Goal: Navigation & Orientation: Find specific page/section

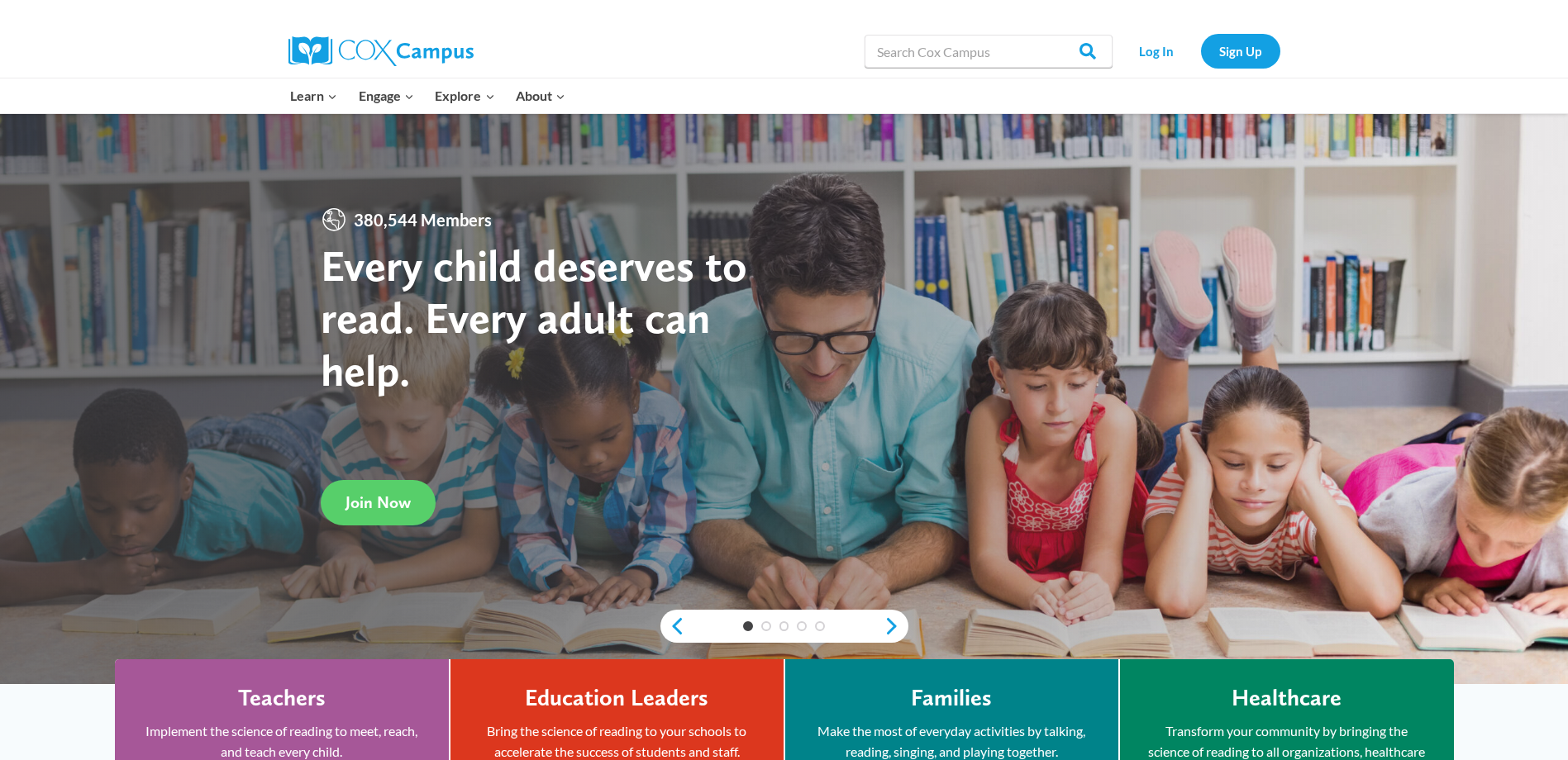
click at [1157, 58] on link "Log In" at bounding box center [1157, 50] width 72 height 34
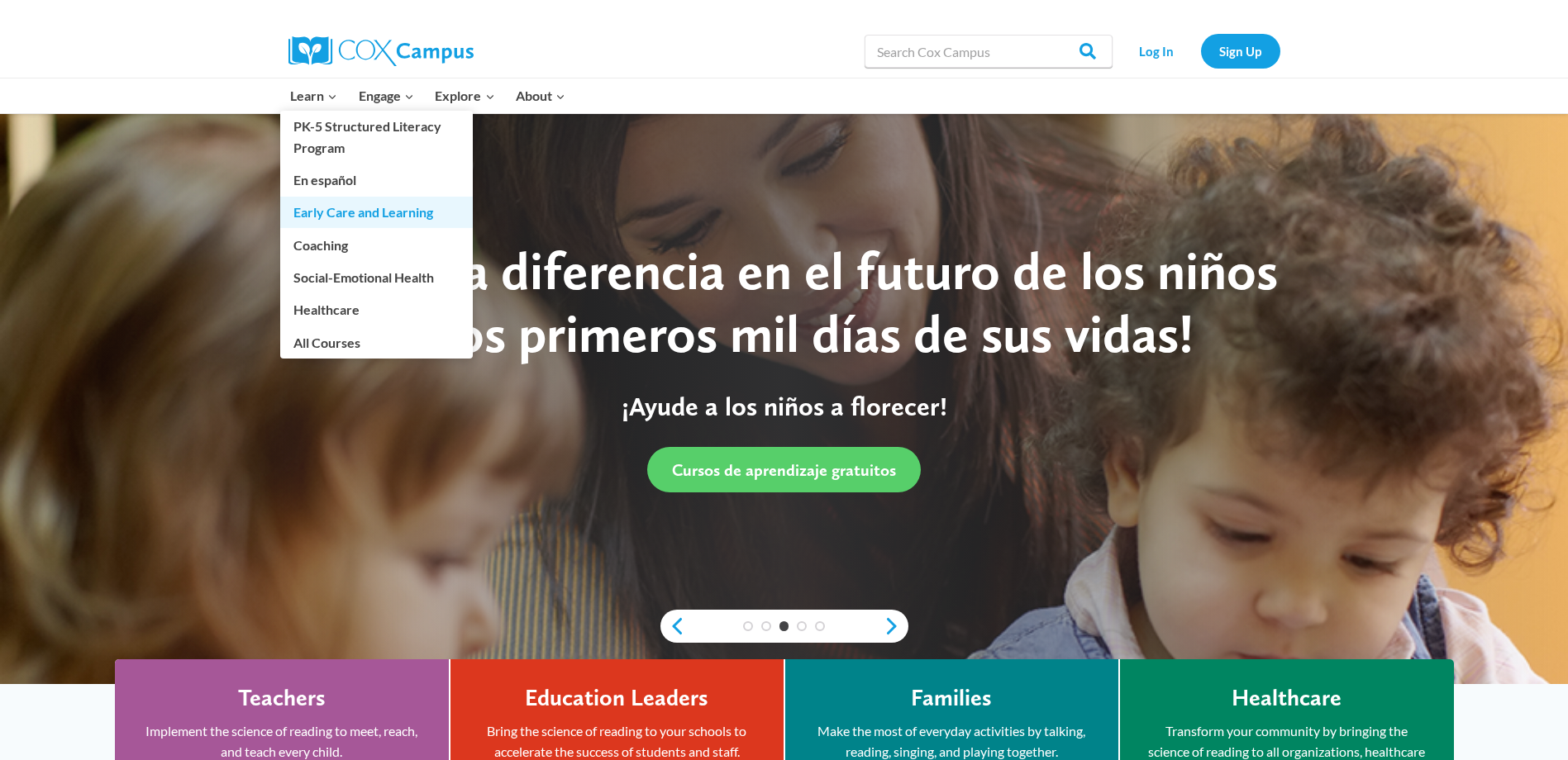
click at [321, 210] on link "Early Care and Learning" at bounding box center [376, 213] width 192 height 32
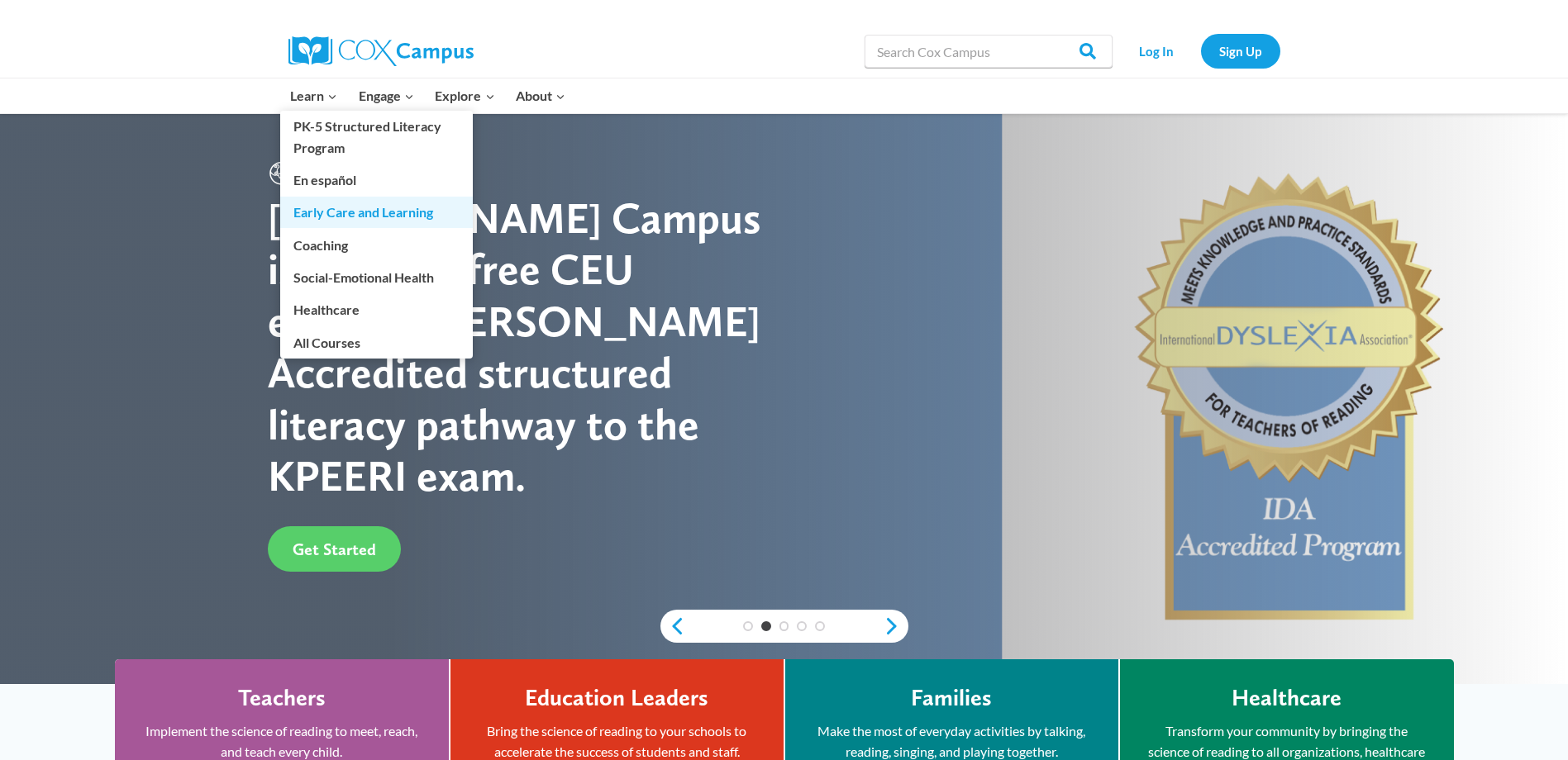
click at [325, 212] on link "Early Care and Learning" at bounding box center [376, 213] width 192 height 32
